Goal: Transaction & Acquisition: Book appointment/travel/reservation

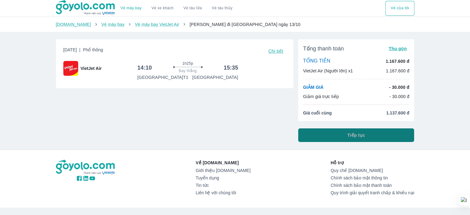
click at [318, 136] on button "Tiếp tục" at bounding box center [356, 135] width 116 height 14
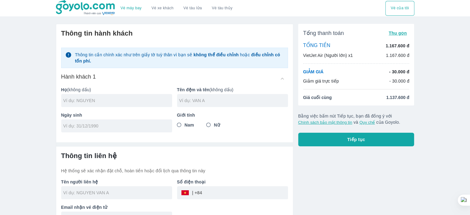
click at [152, 104] on div at bounding box center [116, 100] width 111 height 13
type input "NGUYEN"
click at [200, 99] on input "text" at bounding box center [233, 100] width 109 height 6
type input "VAN HAU"
click at [156, 125] on input "tel" at bounding box center [114, 126] width 103 height 6
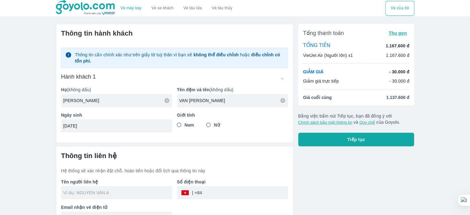
type input "09/02/1990"
click at [180, 123] on input "Nam" at bounding box center [179, 124] width 11 height 11
radio input "true"
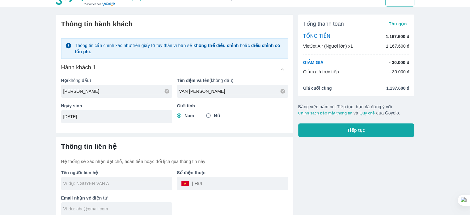
scroll to position [15, 0]
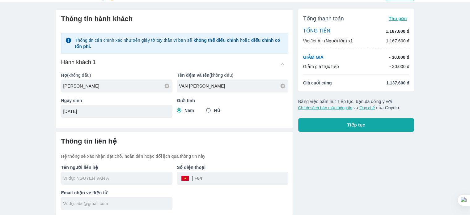
click at [151, 177] on input "text" at bounding box center [117, 178] width 109 height 6
type input "NGUYEN VAN HAU"
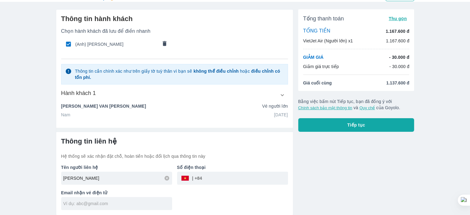
click at [213, 175] on input "tel" at bounding box center [245, 178] width 86 height 15
type input "818181738"
click at [209, 196] on div "Tên người liên hệ NGUYEN VAN HAU Số điện thoại ​ 818181738 Email nhận vé điện tử" at bounding box center [172, 184] width 232 height 51
click at [143, 205] on input "text" at bounding box center [117, 203] width 109 height 6
click at [139, 204] on input "text" at bounding box center [117, 203] width 109 height 6
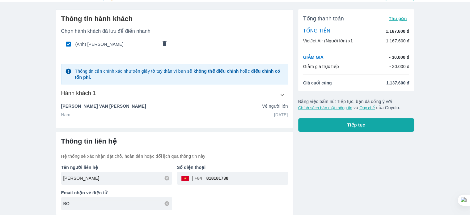
type input "B"
type input "boy.maulanh2255@gmail.com"
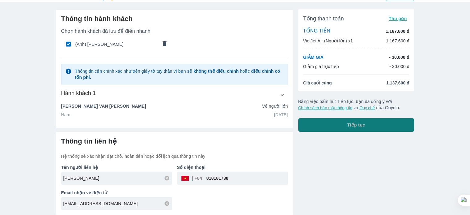
click at [396, 129] on button "Tiếp tục" at bounding box center [356, 125] width 116 height 14
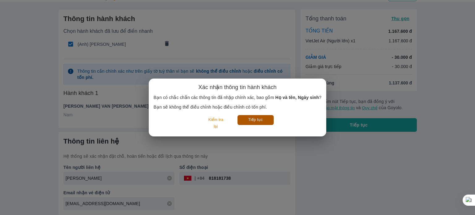
click at [259, 121] on button "Tiếp tục" at bounding box center [255, 120] width 36 height 10
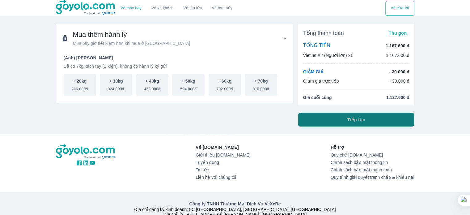
click at [323, 121] on button "Tiếp tục" at bounding box center [356, 120] width 116 height 14
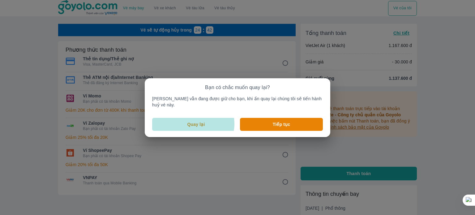
click at [198, 121] on p "Quay lại" at bounding box center [196, 124] width 18 height 6
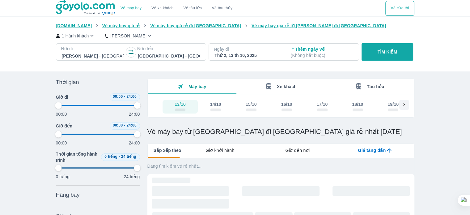
type input "97.9166666666667"
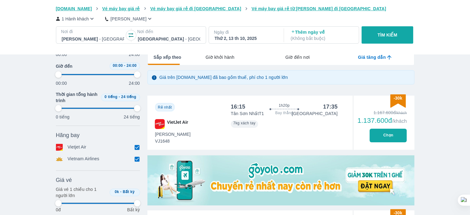
type input "97.9166666666667"
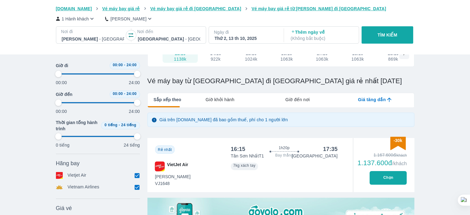
type input "97.9166666666667"
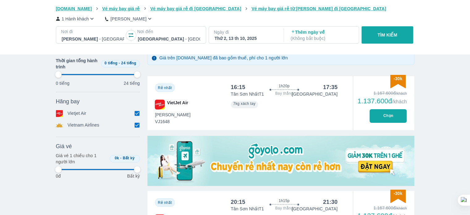
type input "97.9166666666667"
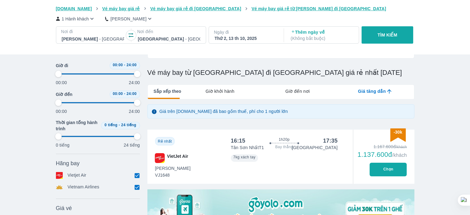
scroll to position [51, 0]
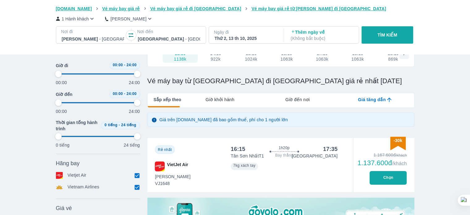
type input "97.9166666666667"
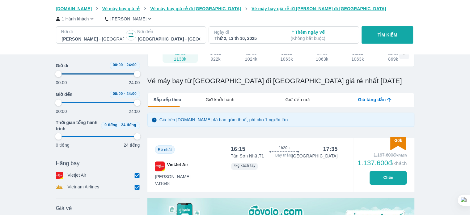
type input "97.9166666666667"
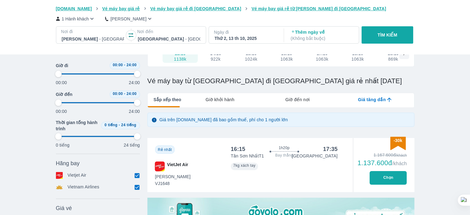
type input "97.9166666666667"
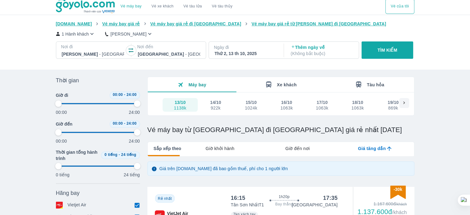
scroll to position [0, 0]
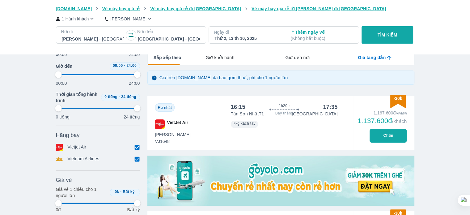
type input "97.9166666666667"
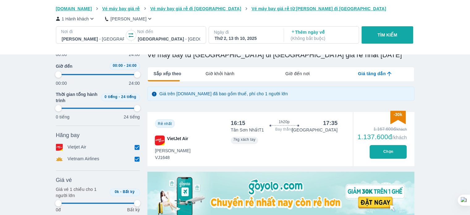
type input "97.9166666666667"
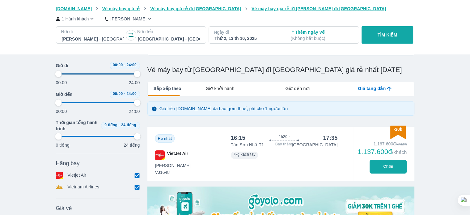
type input "97.9166666666667"
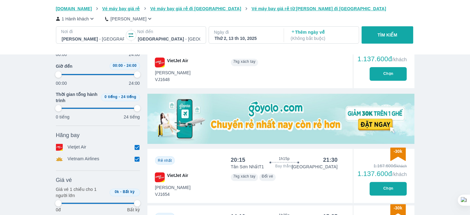
type input "97.9166666666667"
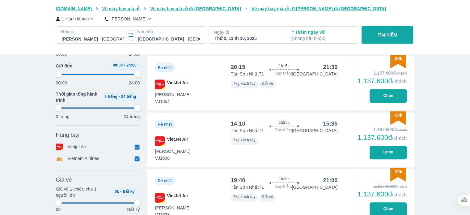
type input "97.9166666666667"
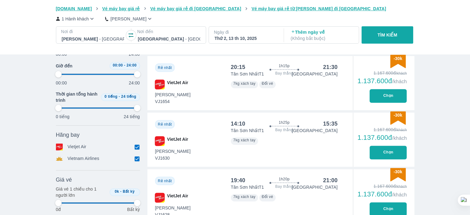
type input "97.9166666666667"
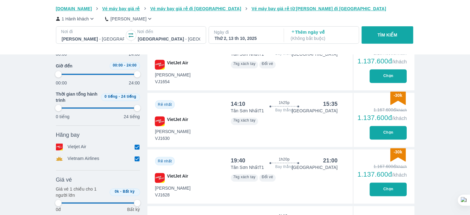
scroll to position [278, 0]
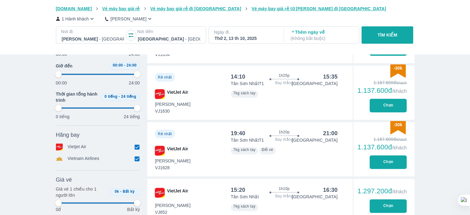
type input "97.9166666666667"
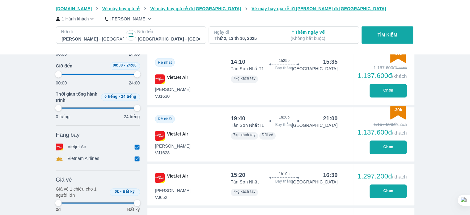
type input "97.9166666666667"
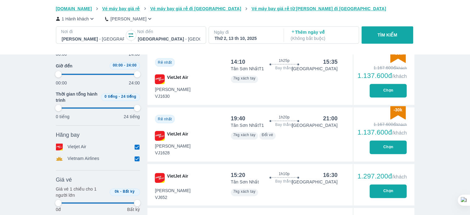
type input "97.9166666666667"
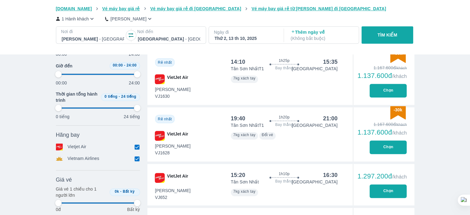
type input "97.9166666666667"
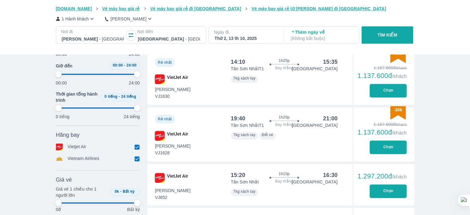
type input "97.9166666666667"
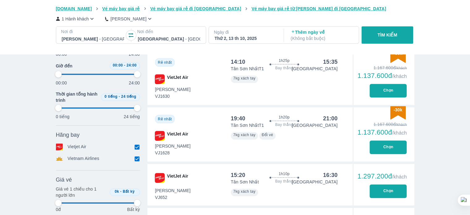
type input "97.9166666666667"
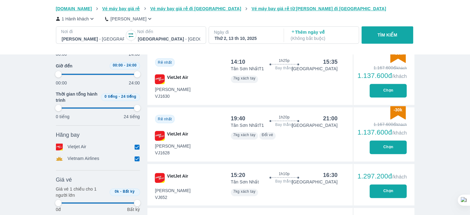
type input "97.9166666666667"
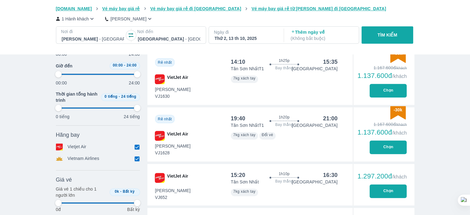
type input "97.9166666666667"
click at [384, 95] on button "Chọn" at bounding box center [387, 91] width 37 height 14
type input "97.9166666666667"
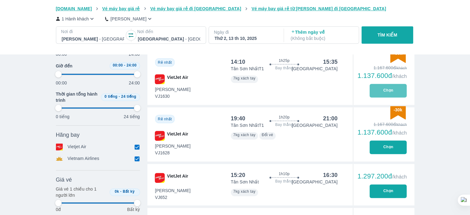
type input "97.9166666666667"
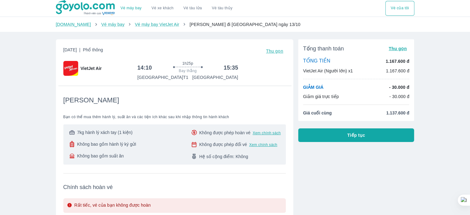
click at [335, 136] on button "Tiếp tục" at bounding box center [356, 135] width 116 height 14
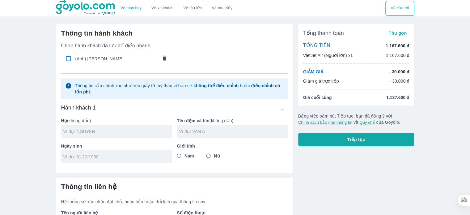
scroll to position [31, 0]
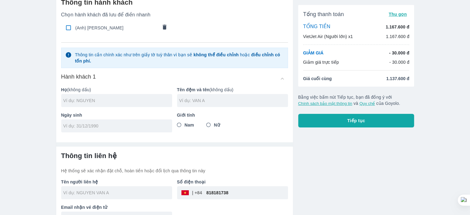
click at [67, 27] on input "checkbox" at bounding box center [68, 28] width 12 height 12
checkbox input "true"
type input "NGUYEN"
type input "VAN HAU"
type input "09/02/1990"
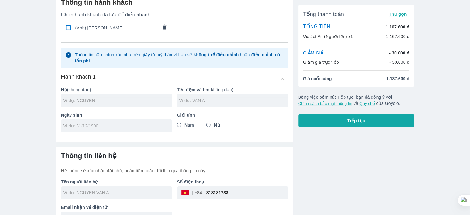
radio input "true"
type input "NGUYEN VAN HAU"
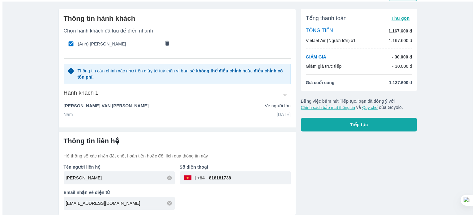
scroll to position [15, 0]
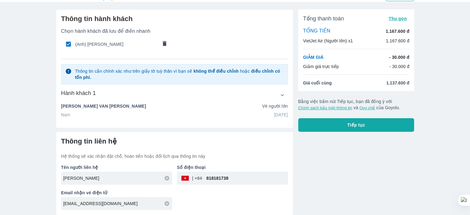
click at [335, 125] on button "Tiếp tục" at bounding box center [356, 125] width 116 height 14
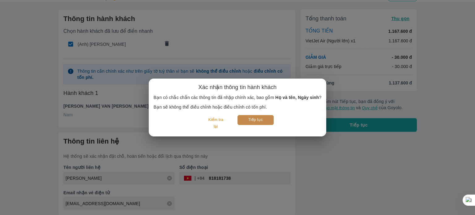
click at [257, 116] on button "Tiếp tục" at bounding box center [255, 120] width 36 height 10
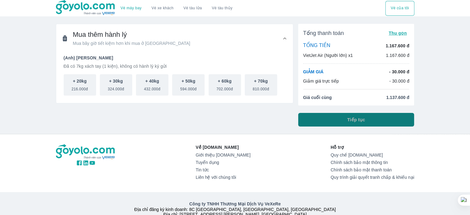
click at [313, 122] on button "Tiếp tục" at bounding box center [356, 120] width 116 height 14
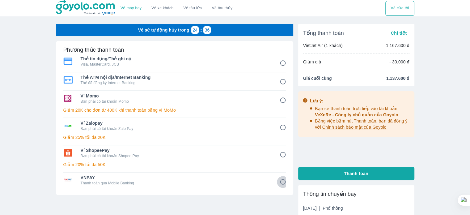
click at [280, 182] on input "8" at bounding box center [283, 182] width 12 height 12
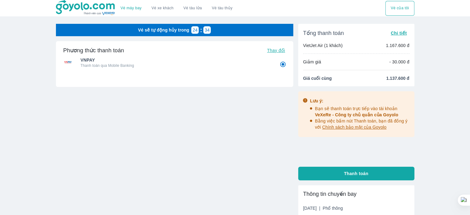
click at [339, 174] on button "Thanh toán" at bounding box center [356, 174] width 116 height 14
radio input "true"
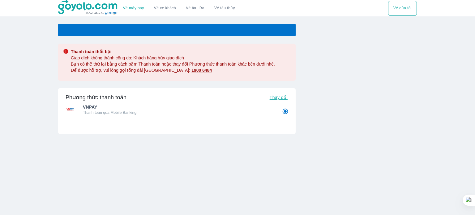
radio input "false"
